Goal: Task Accomplishment & Management: Manage account settings

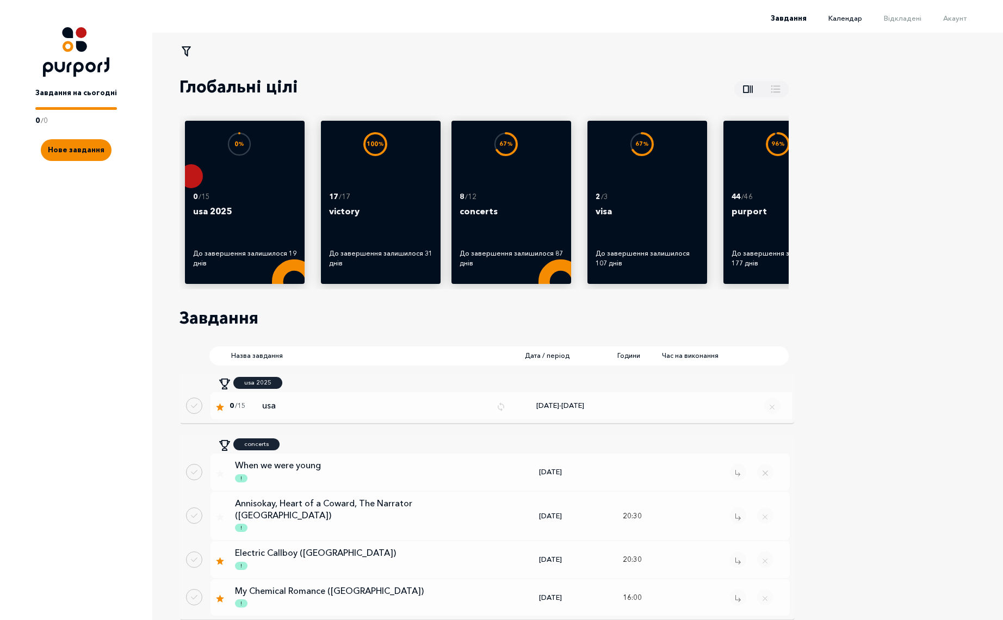
click at [856, 17] on span "Календар" at bounding box center [845, 18] width 34 height 9
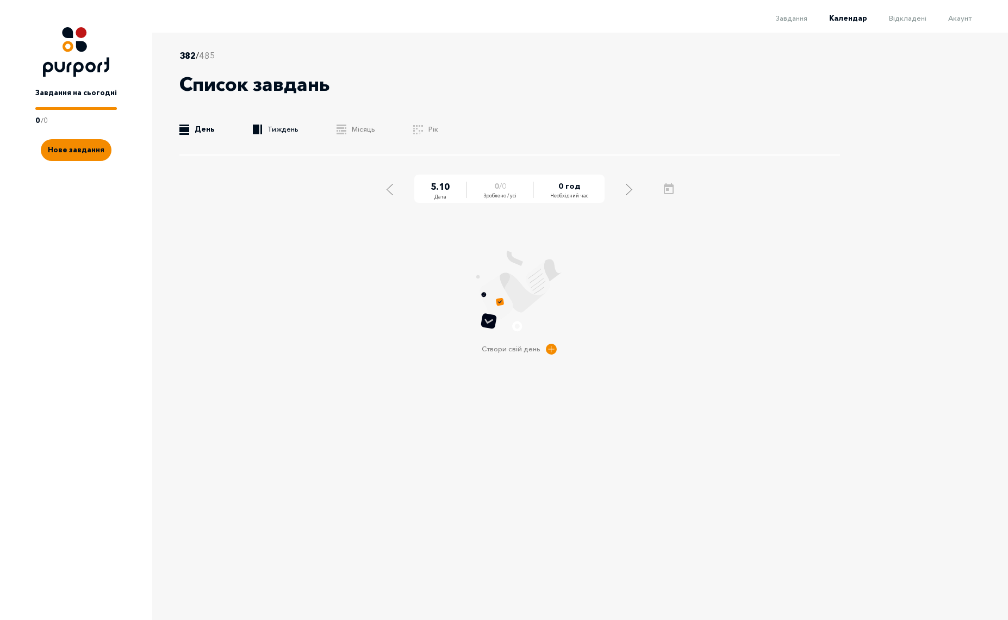
click at [267, 131] on link ".b{fill:#F48B00;} Тиждень" at bounding box center [276, 129] width 46 height 11
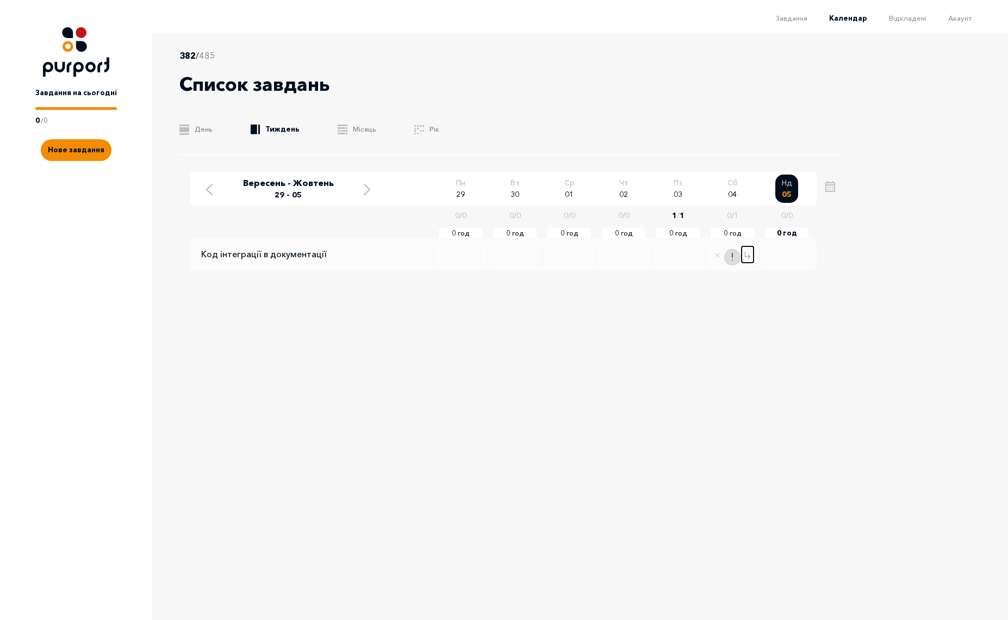
click at [746, 257] on icon "Change date" at bounding box center [747, 255] width 5 height 7
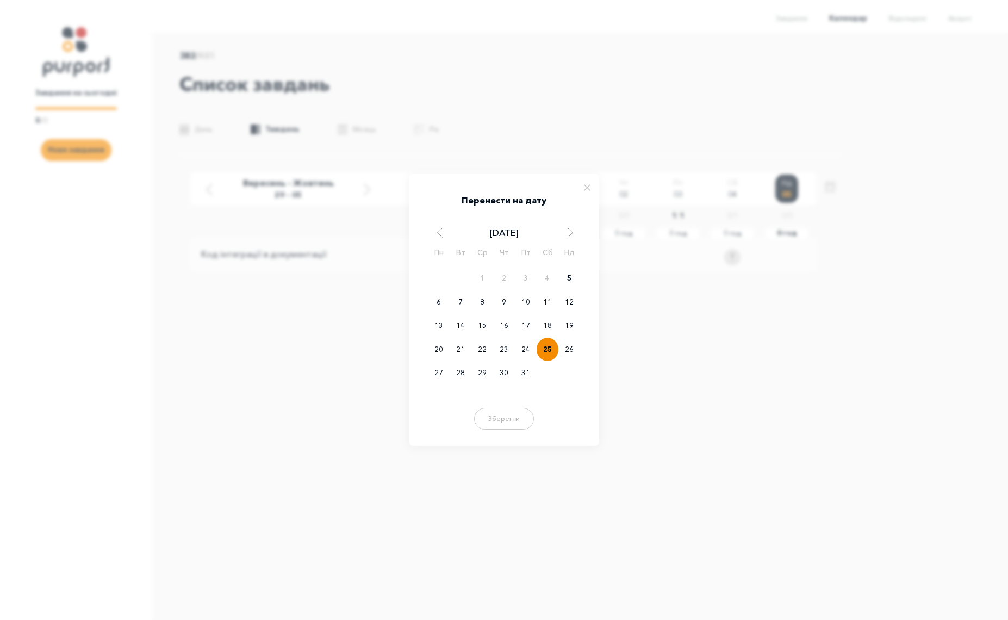
click at [548, 349] on div "25" at bounding box center [548, 350] width 22 height 24
click at [569, 278] on div "5" at bounding box center [569, 278] width 22 height 24
click at [502, 427] on button "Зберегти" at bounding box center [503, 417] width 65 height 22
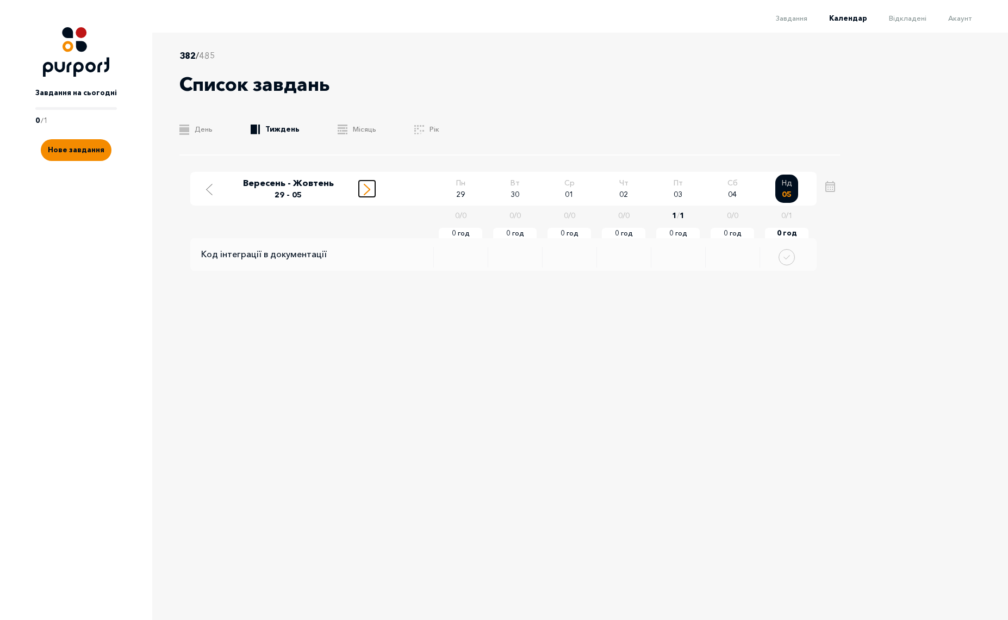
click at [364, 185] on icon "Move to next week" at bounding box center [367, 189] width 7 height 11
click at [366, 189] on icon "Move to next week" at bounding box center [367, 189] width 7 height 11
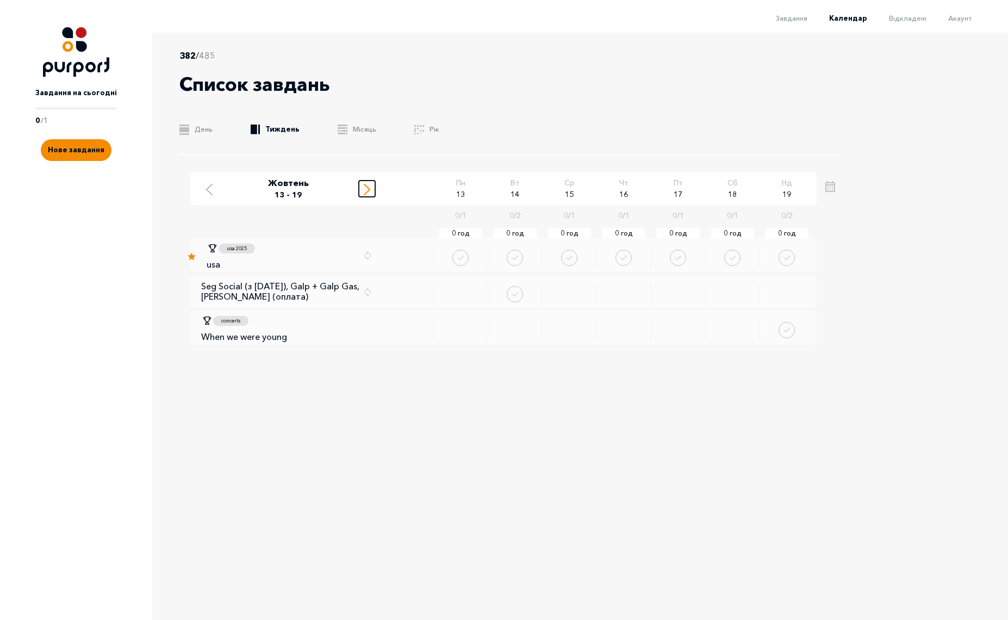
click at [366, 189] on icon "Move to next week" at bounding box center [367, 189] width 7 height 11
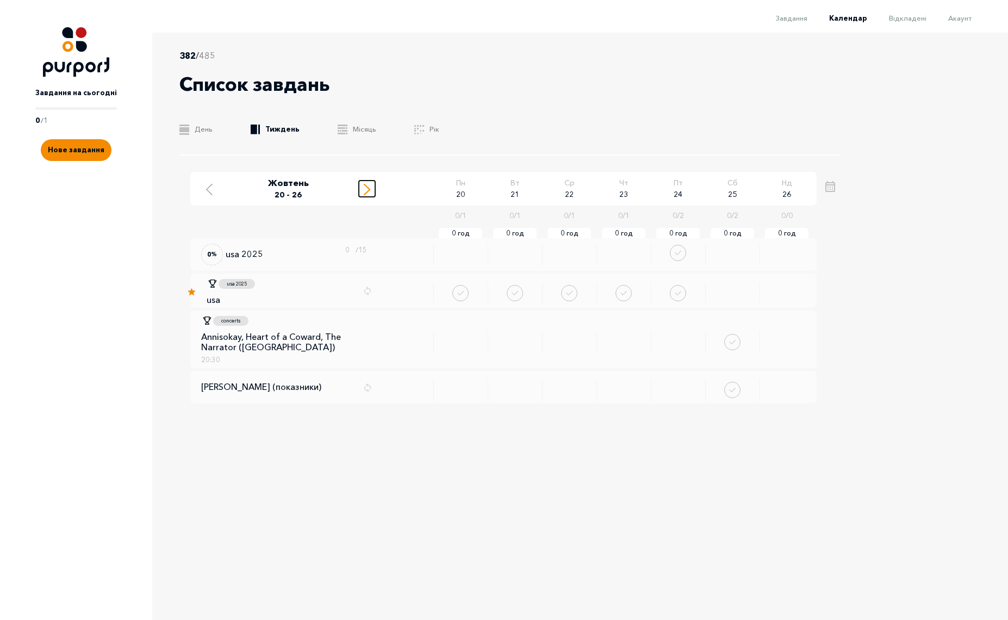
click at [366, 189] on icon "Move to next week" at bounding box center [367, 189] width 7 height 11
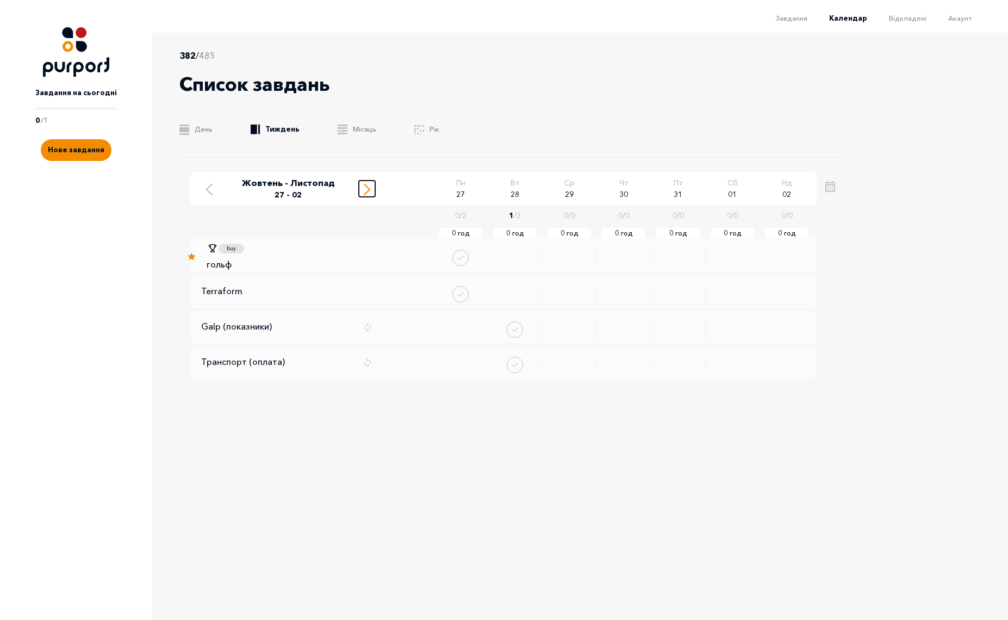
click at [366, 189] on icon "Move to next week" at bounding box center [367, 189] width 7 height 11
click at [204, 187] on div "Move to previous week" at bounding box center [209, 189] width 10 height 14
